Goal: Communication & Community: Ask a question

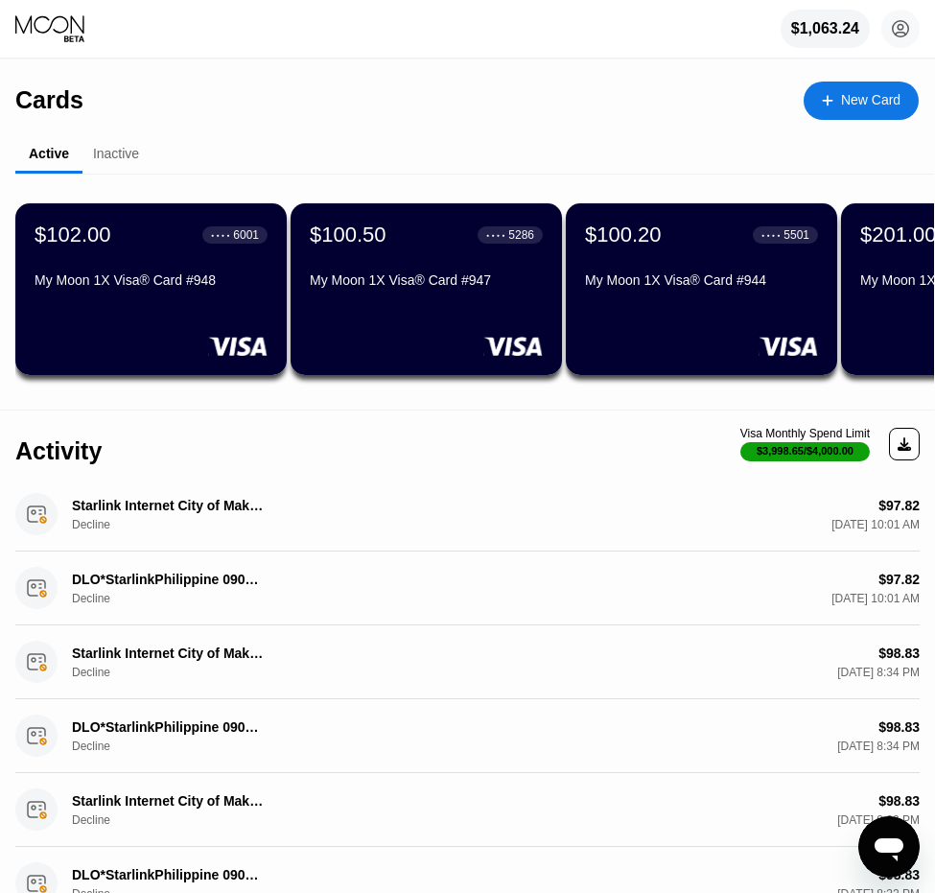
click at [885, 840] on icon "Open messaging window" at bounding box center [888, 849] width 29 height 23
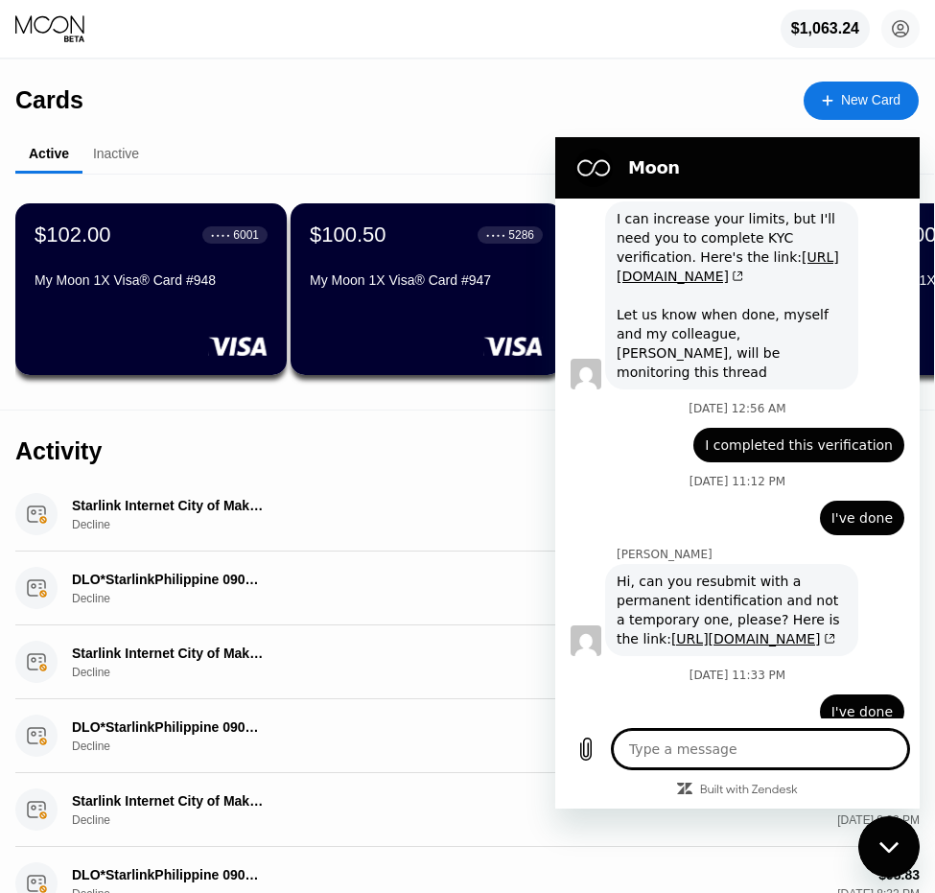
scroll to position [7179, 0]
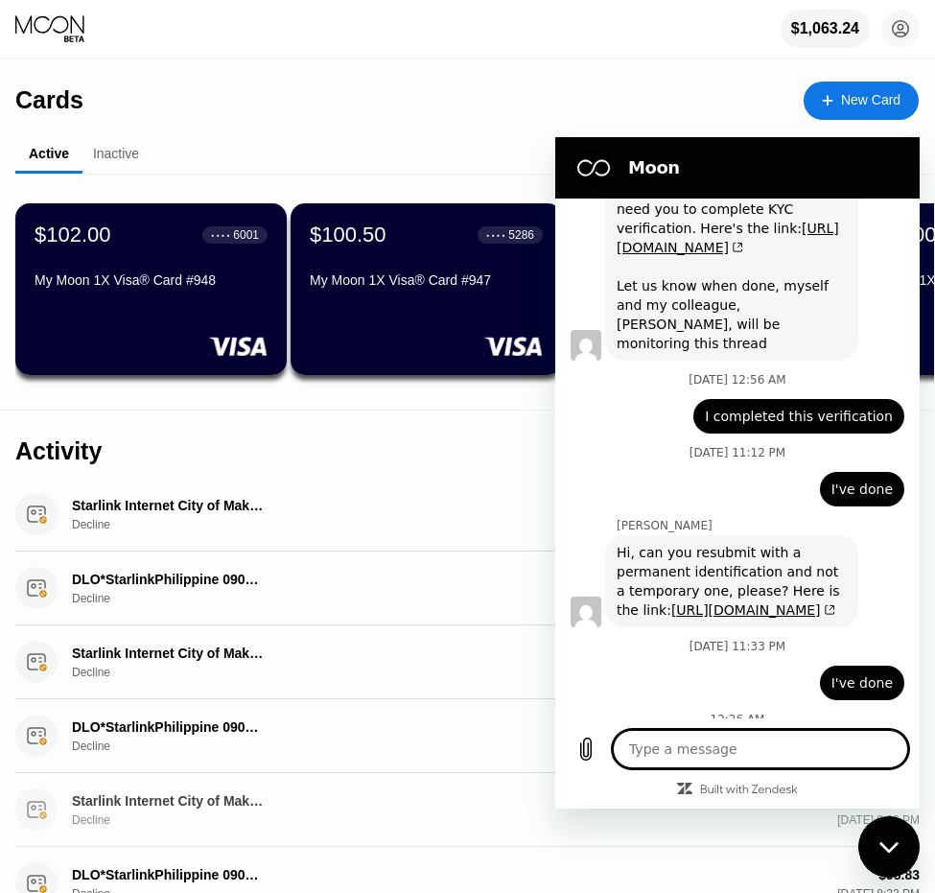
type textarea "h"
type textarea "x"
type textarea "he"
type textarea "x"
type textarea "hel"
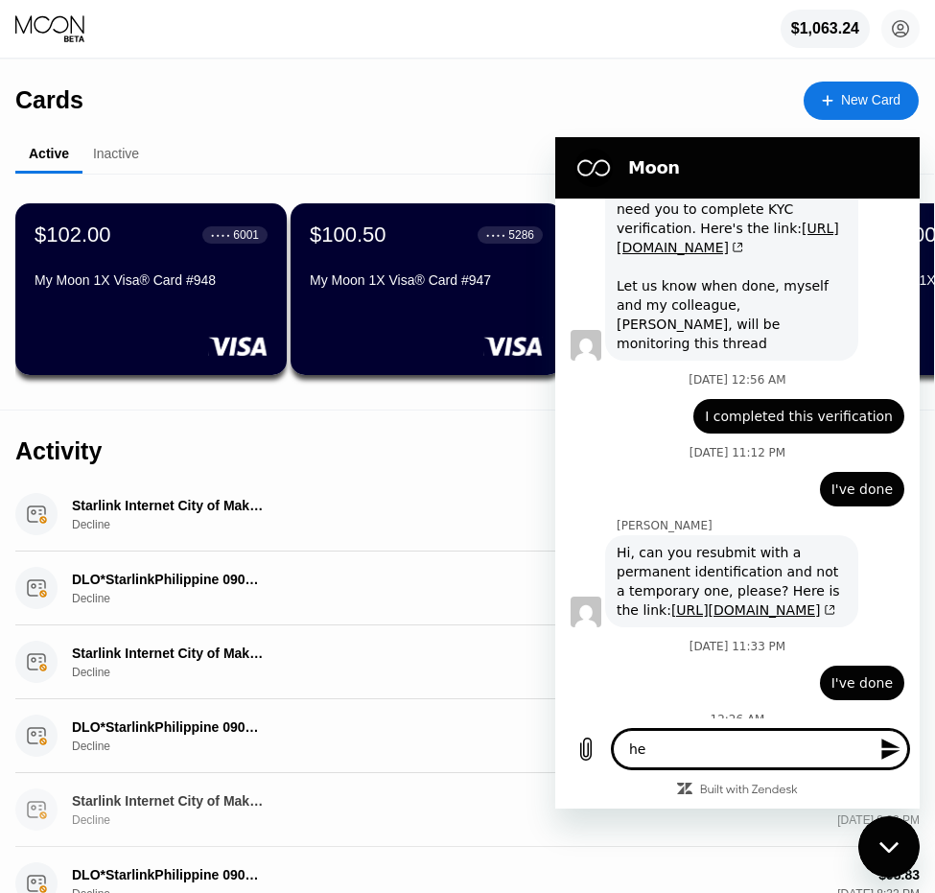
type textarea "x"
type textarea "hell"
type textarea "x"
type textarea "hello"
type textarea "x"
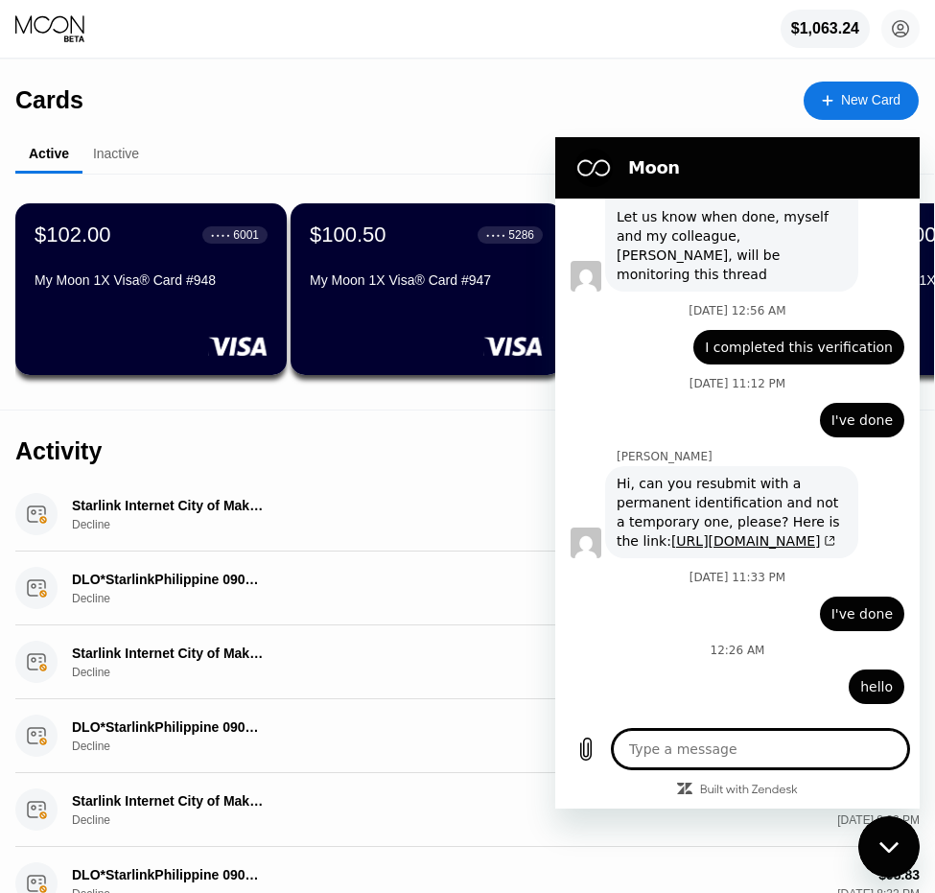
scroll to position [7252, 0]
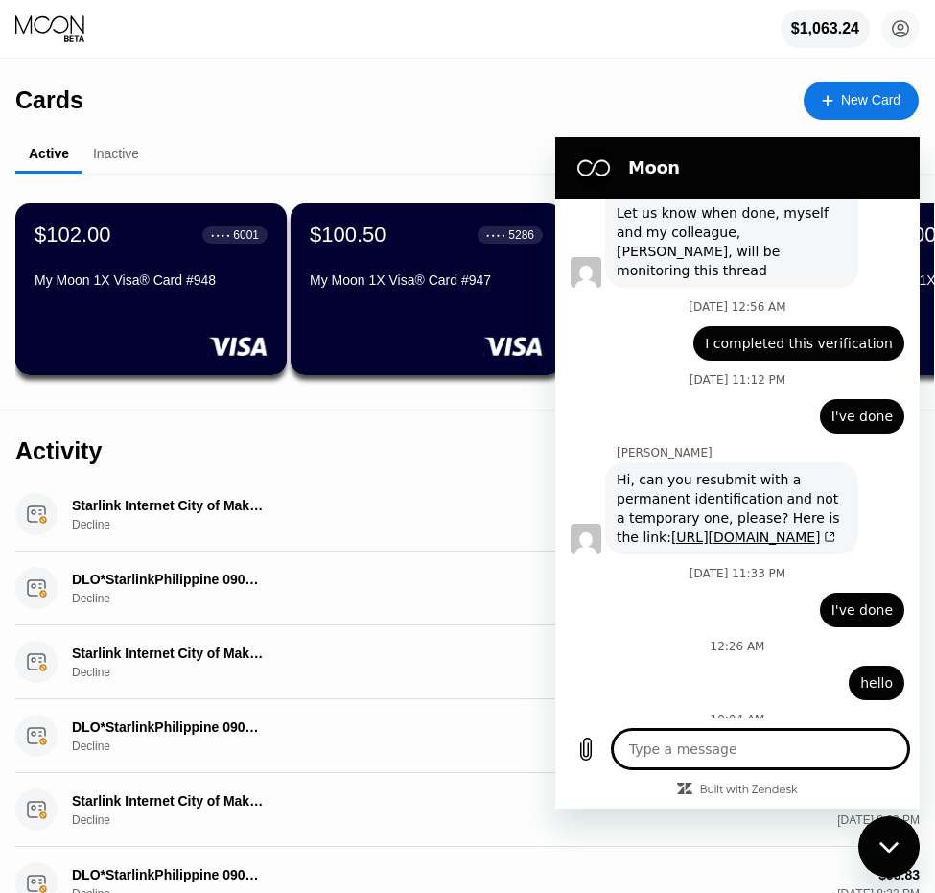
click at [895, 850] on icon "Close messaging window" at bounding box center [889, 847] width 20 height 12
type textarea "x"
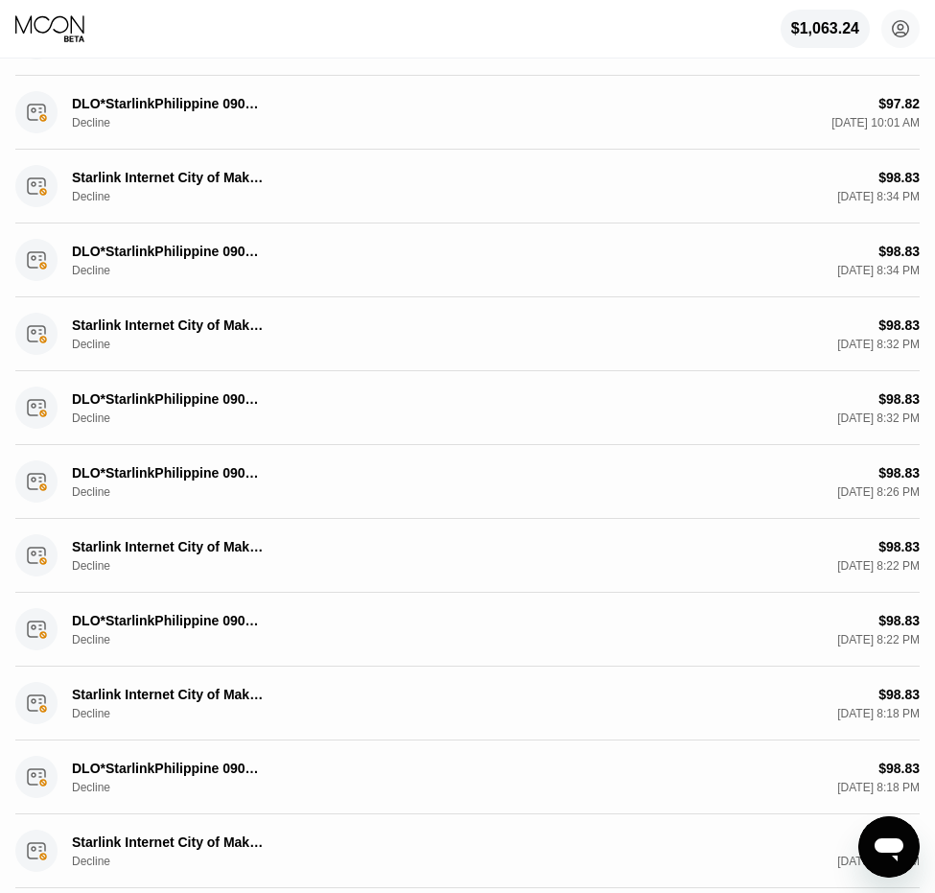
scroll to position [0, 0]
